Goal: Transaction & Acquisition: Purchase product/service

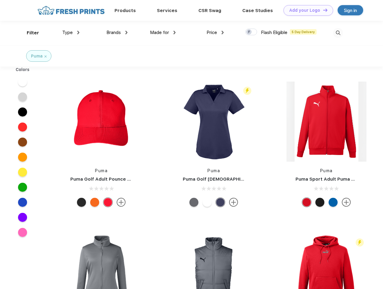
click at [306, 10] on link "Add your Logo Design Tool" at bounding box center [308, 10] width 50 height 11
click at [0, 0] on div "Design Tool" at bounding box center [0, 0] width 0 height 0
click at [323, 10] on link "Add your Logo Design Tool" at bounding box center [308, 10] width 50 height 11
click at [29, 33] on div "Filter" at bounding box center [33, 32] width 12 height 7
click at [71, 32] on span "Type" at bounding box center [67, 32] width 11 height 5
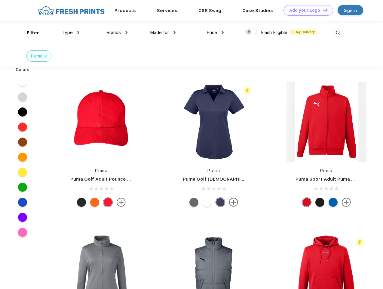
click at [117, 32] on span "Brands" at bounding box center [113, 32] width 14 height 5
click at [163, 32] on span "Made for" at bounding box center [159, 32] width 19 height 5
click at [215, 32] on span "Price" at bounding box center [211, 32] width 11 height 5
click at [251, 32] on div at bounding box center [251, 32] width 12 height 7
click at [249, 32] on input "checkbox" at bounding box center [247, 30] width 4 height 4
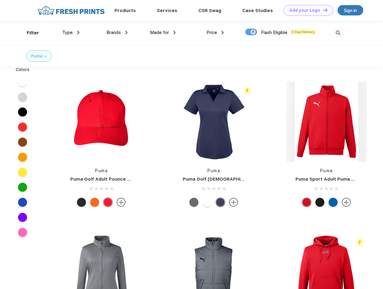
click at [338, 33] on img at bounding box center [338, 33] width 10 height 10
